Goal: Navigation & Orientation: Go to known website

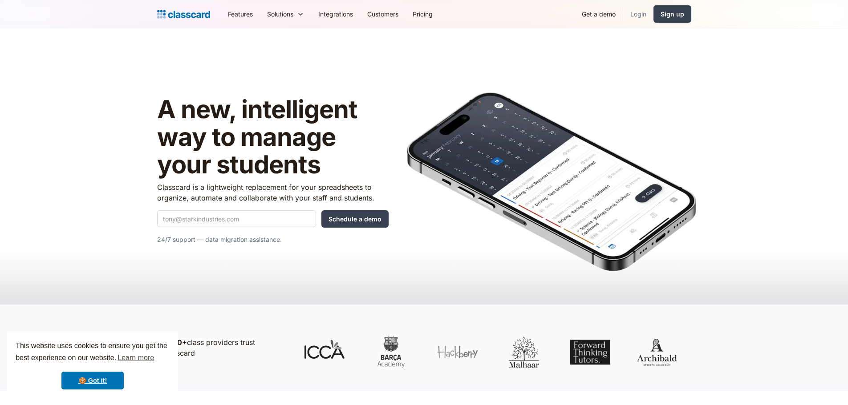
click at [640, 13] on link "Login" at bounding box center [638, 14] width 30 height 20
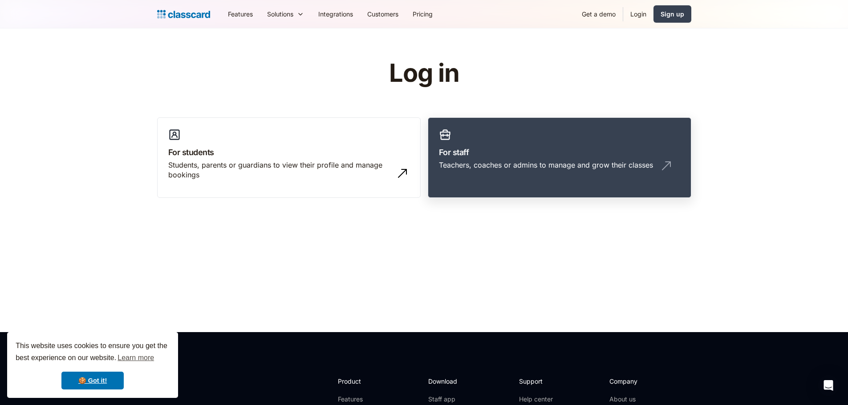
click at [470, 146] on link "For staff Teachers, coaches or admins to manage and grow their classes" at bounding box center [559, 157] width 263 height 81
